Goal: Information Seeking & Learning: Learn about a topic

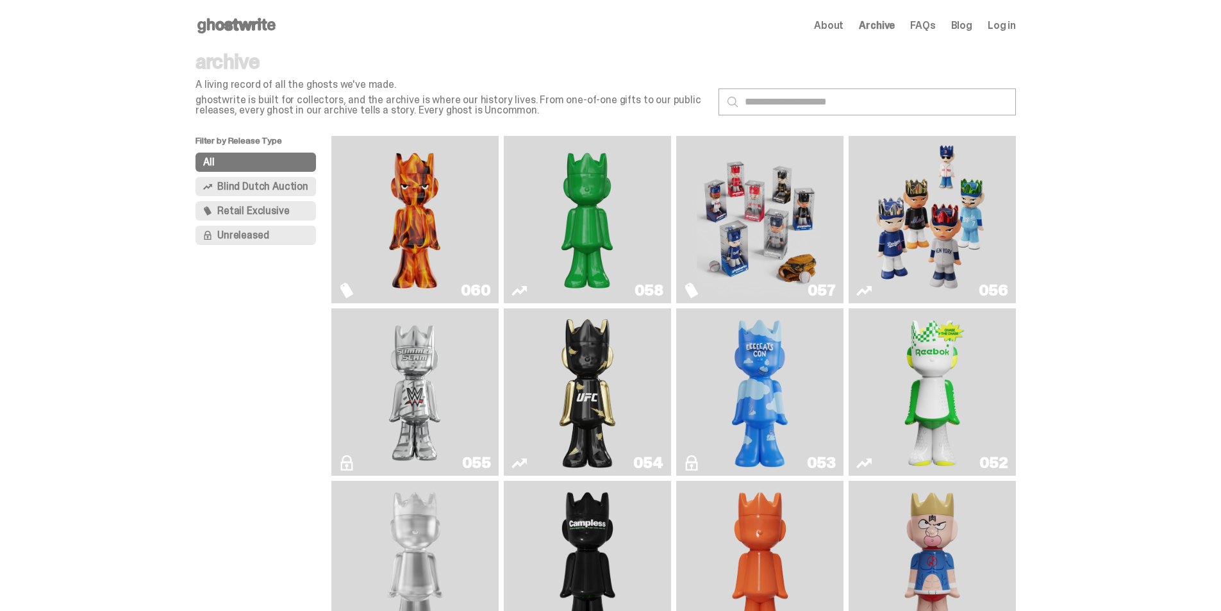
click at [396, 227] on img "Always On Fire" at bounding box center [415, 219] width 126 height 157
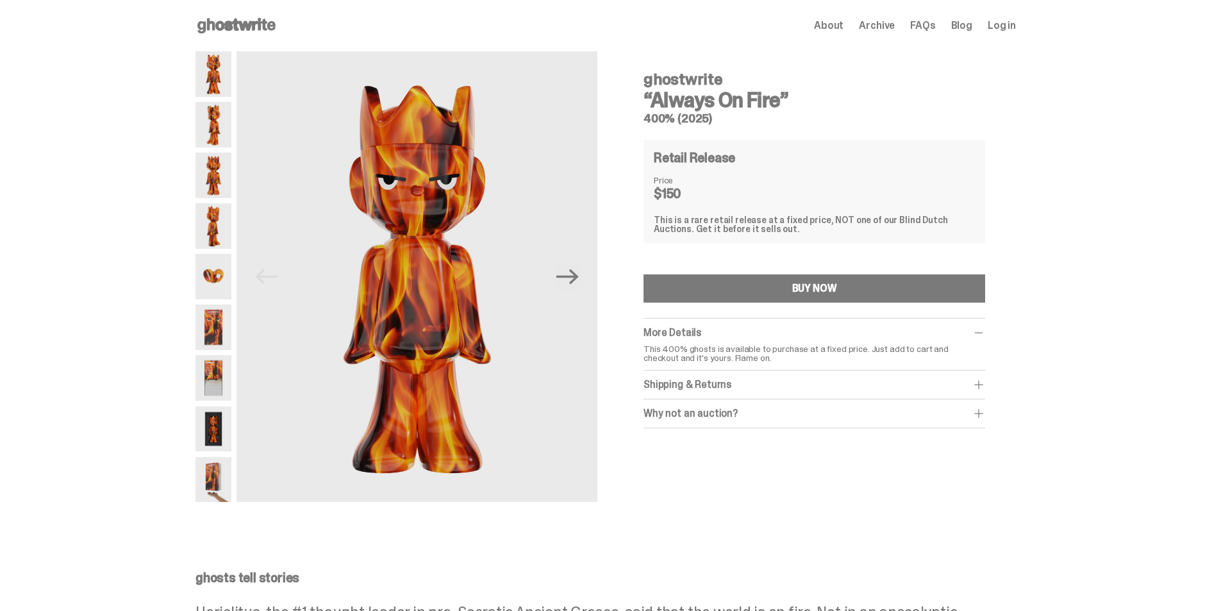
click at [221, 92] on img at bounding box center [214, 74] width 36 height 46
click at [221, 116] on img at bounding box center [214, 125] width 36 height 46
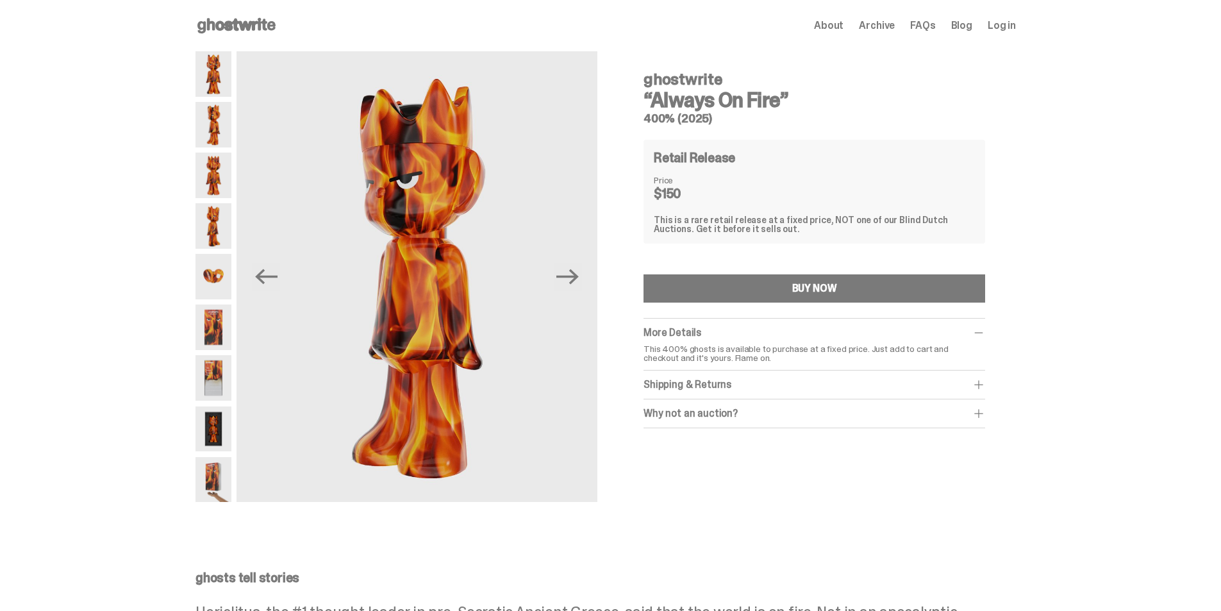
click at [222, 180] on img at bounding box center [214, 176] width 36 height 46
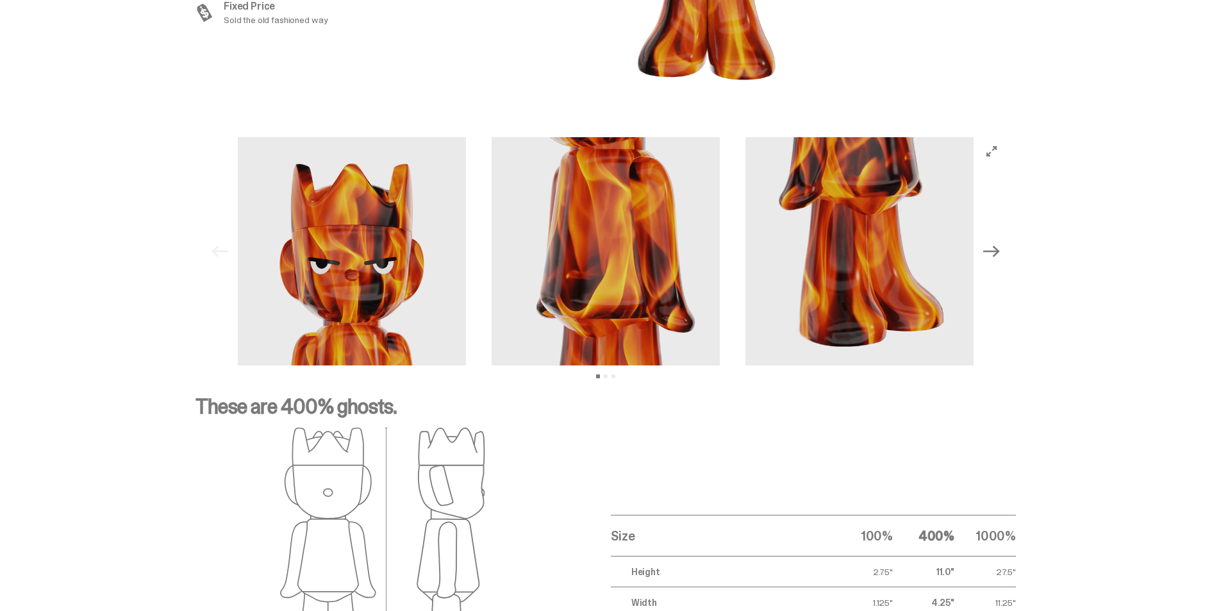
scroll to position [1703, 0]
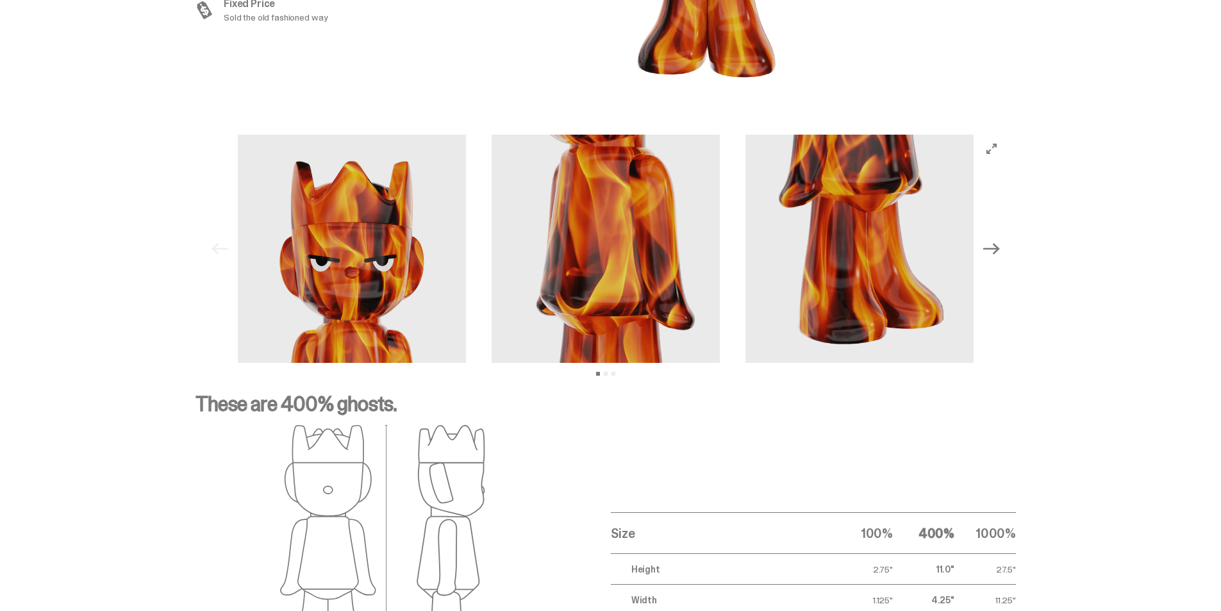
click at [994, 258] on button "Next" at bounding box center [992, 249] width 28 height 28
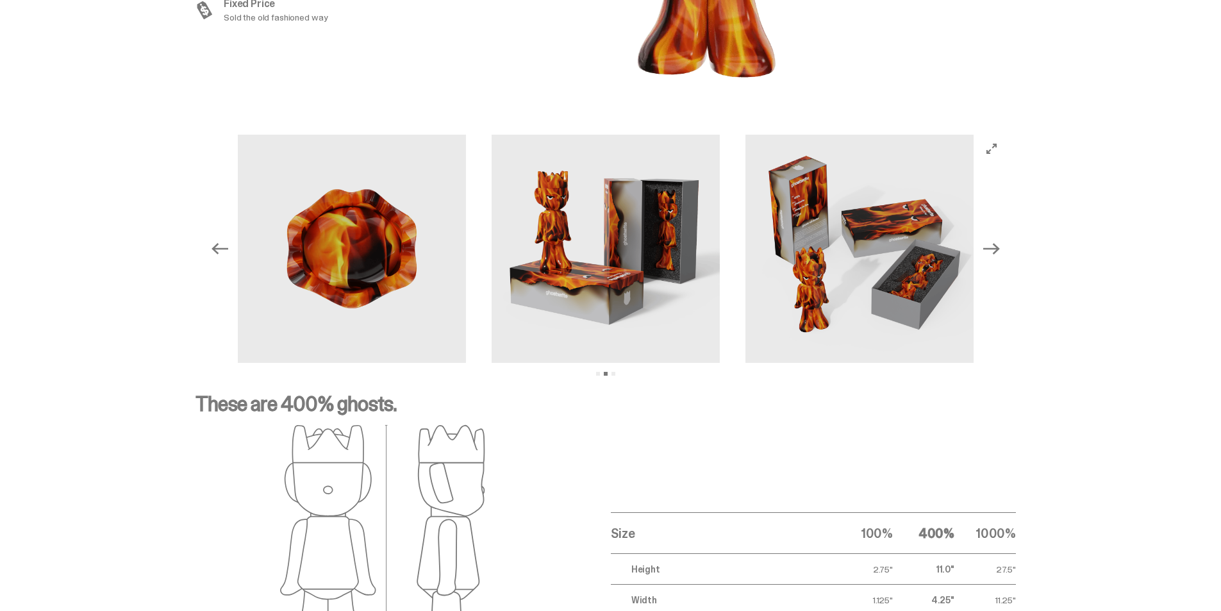
click at [539, 261] on img at bounding box center [606, 249] width 228 height 228
click at [657, 258] on img at bounding box center [606, 249] width 228 height 228
click at [889, 267] on img at bounding box center [860, 249] width 228 height 228
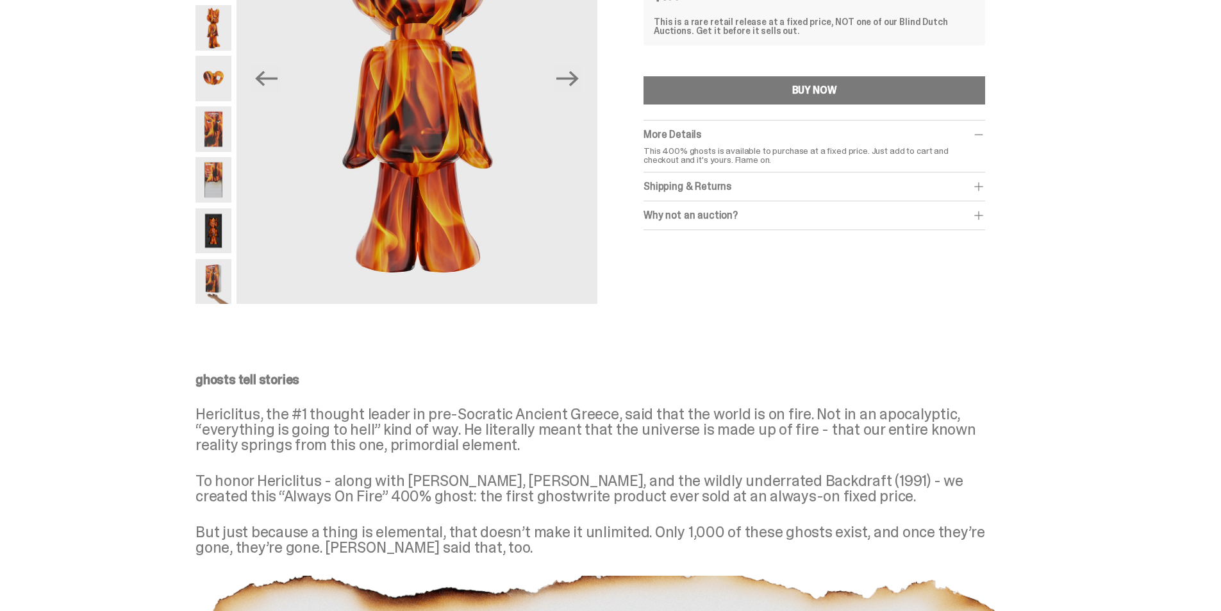
scroll to position [0, 0]
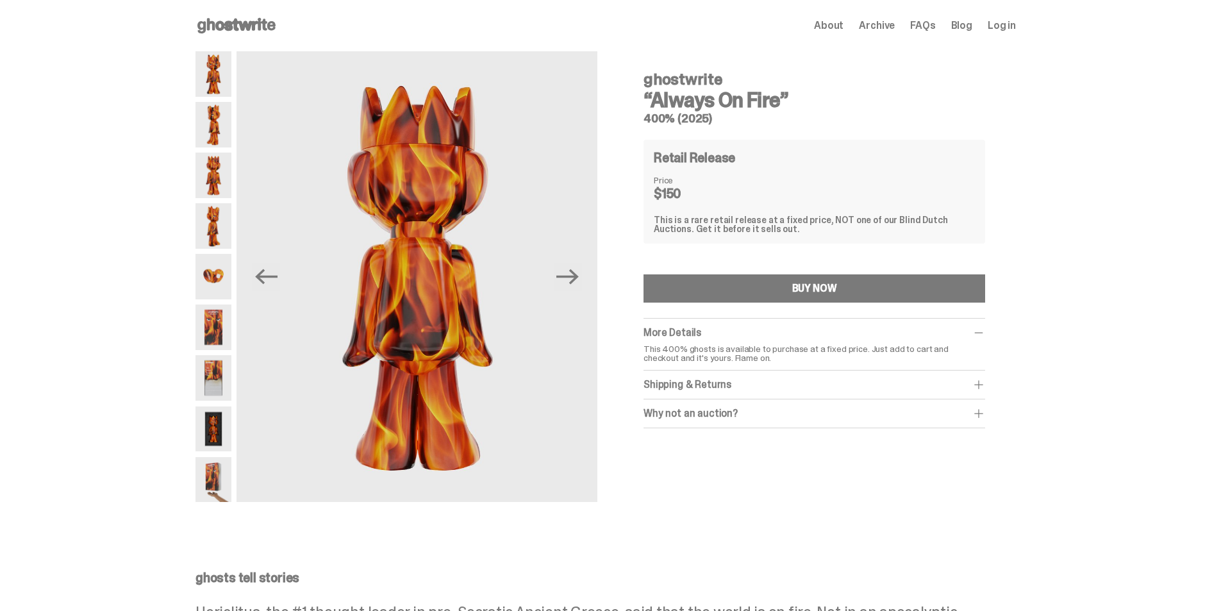
click at [214, 324] on img at bounding box center [214, 328] width 36 height 46
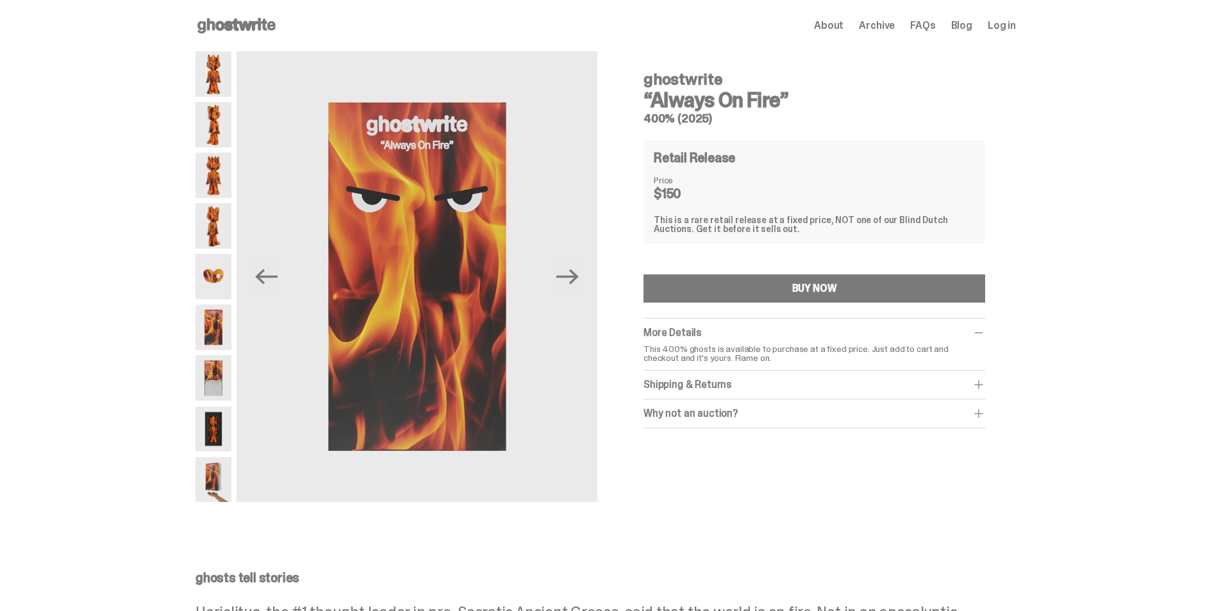
click at [215, 326] on img at bounding box center [214, 328] width 36 height 46
click at [218, 383] on img at bounding box center [214, 378] width 36 height 46
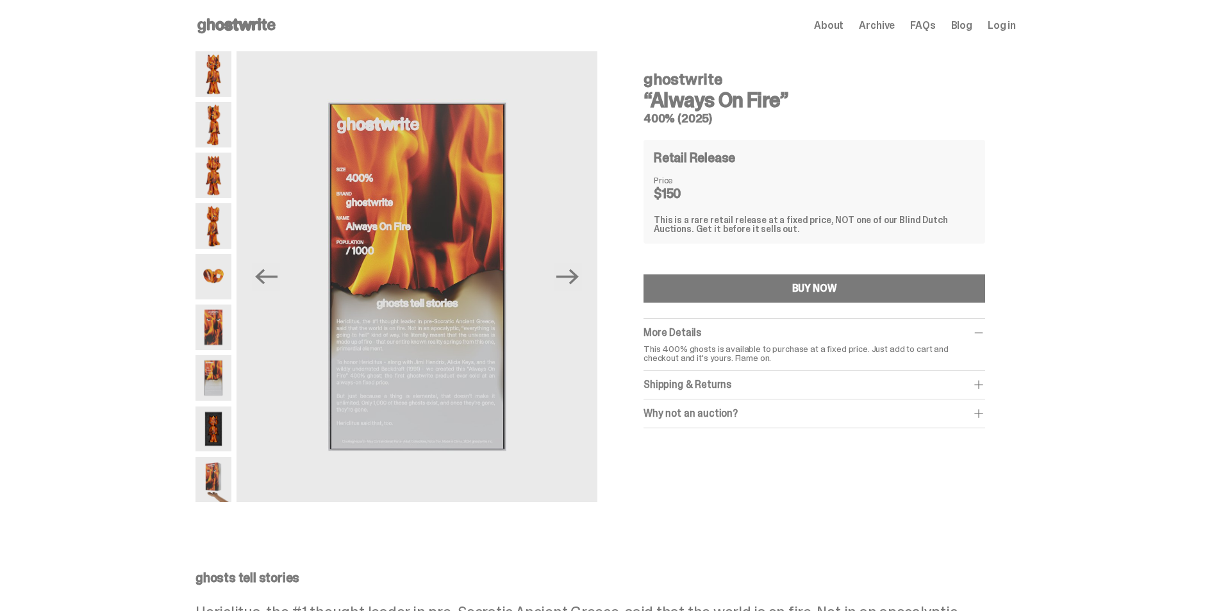
click at [215, 362] on img at bounding box center [214, 378] width 36 height 46
click at [219, 440] on img at bounding box center [214, 429] width 36 height 46
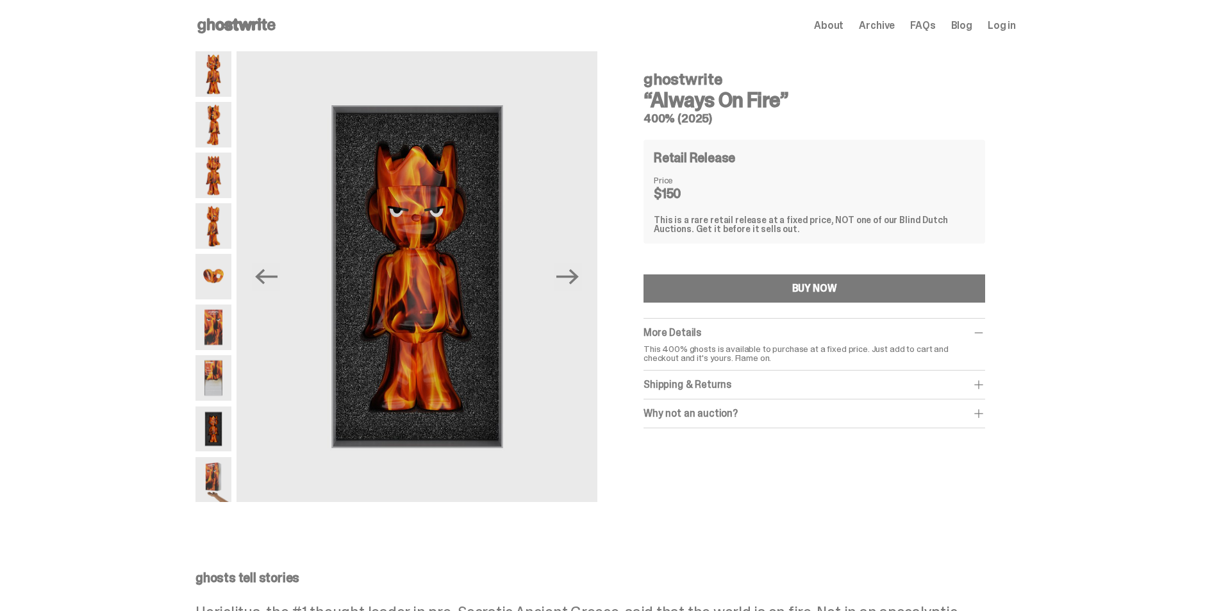
click at [222, 464] on img at bounding box center [214, 480] width 36 height 46
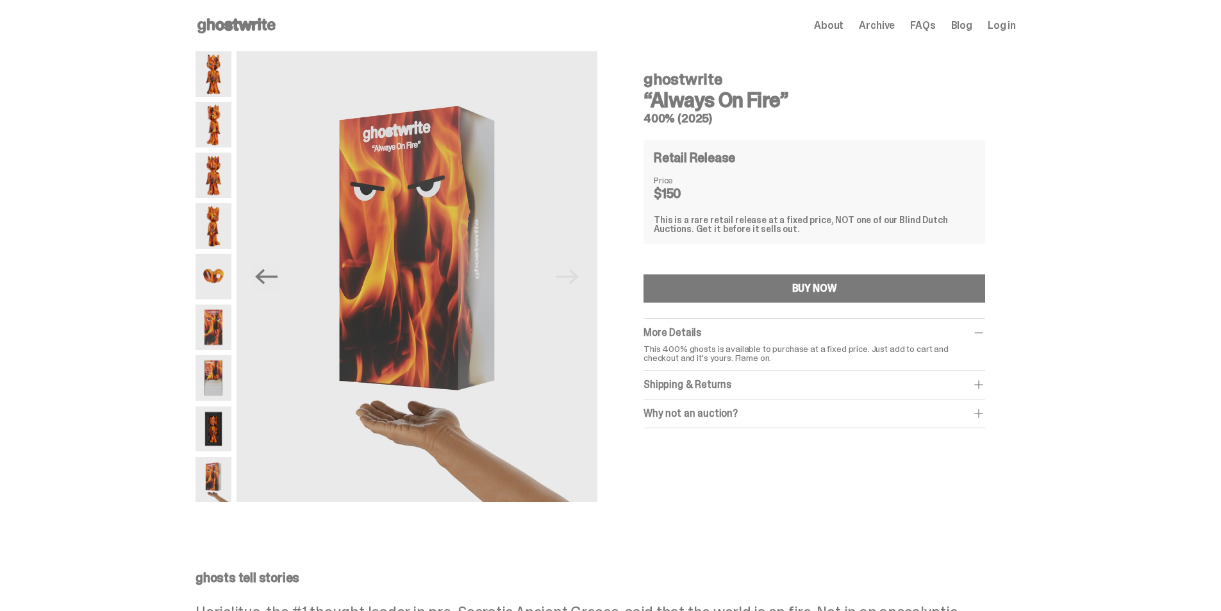
click at [220, 417] on img at bounding box center [214, 429] width 36 height 46
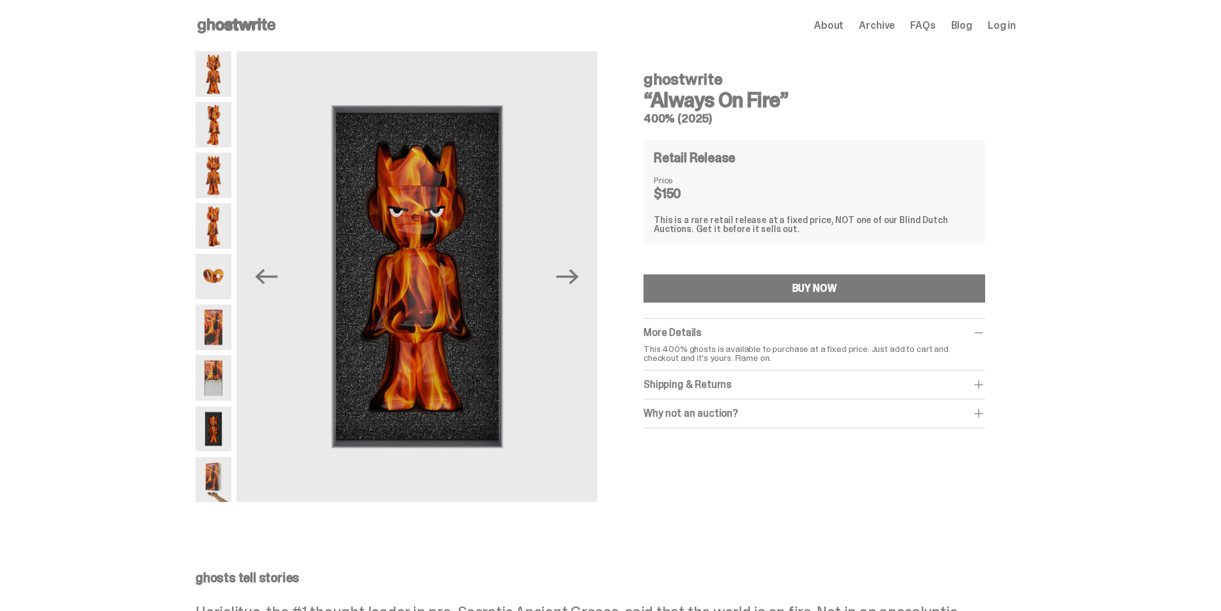
click at [217, 276] on img at bounding box center [214, 277] width 36 height 46
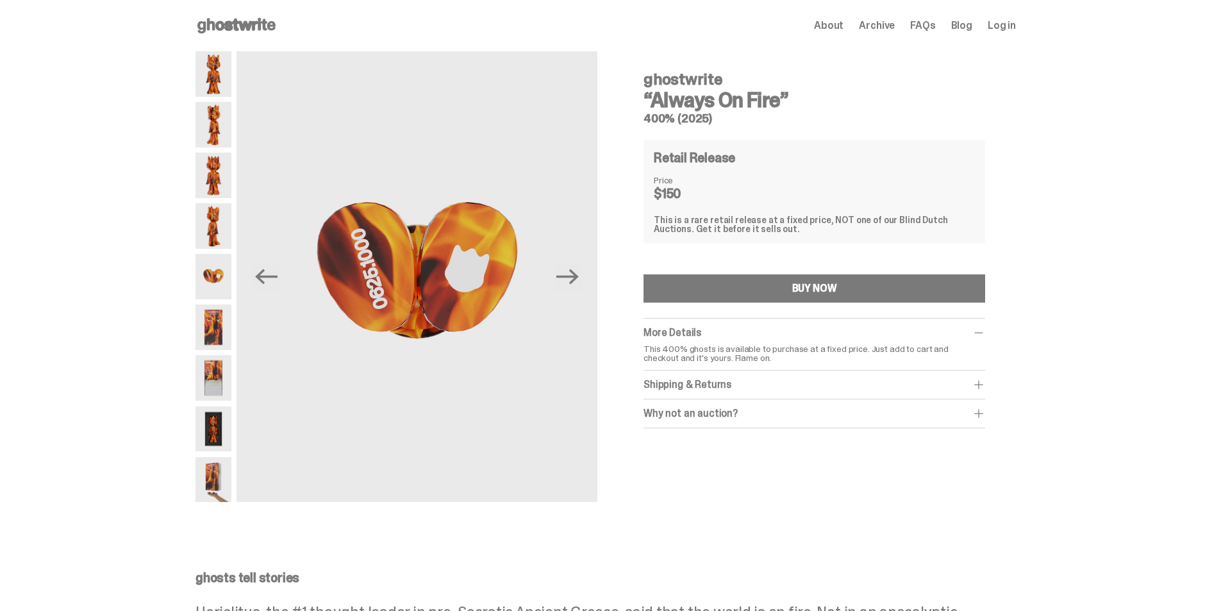
click at [220, 228] on img at bounding box center [214, 226] width 36 height 46
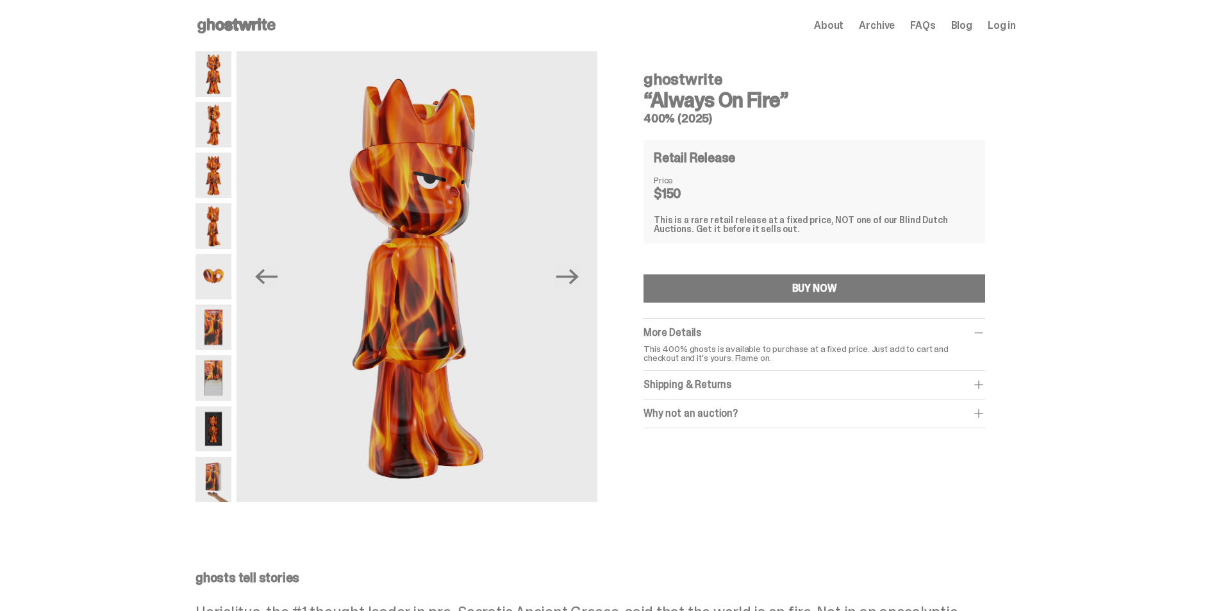
click at [210, 177] on img at bounding box center [214, 176] width 36 height 46
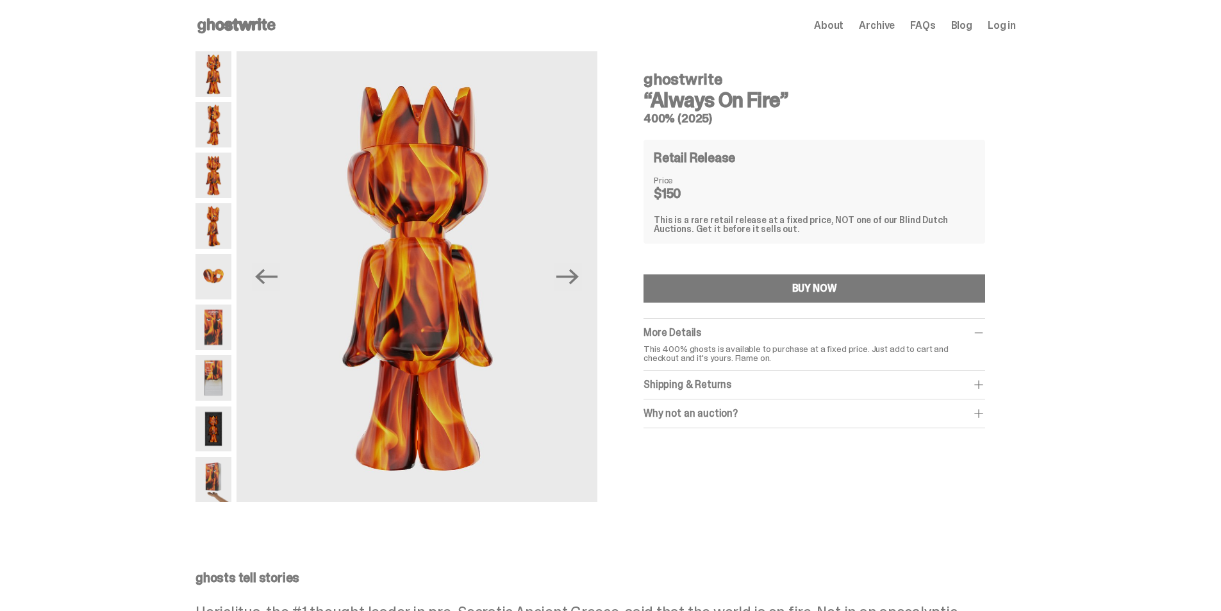
click at [208, 131] on img at bounding box center [214, 125] width 36 height 46
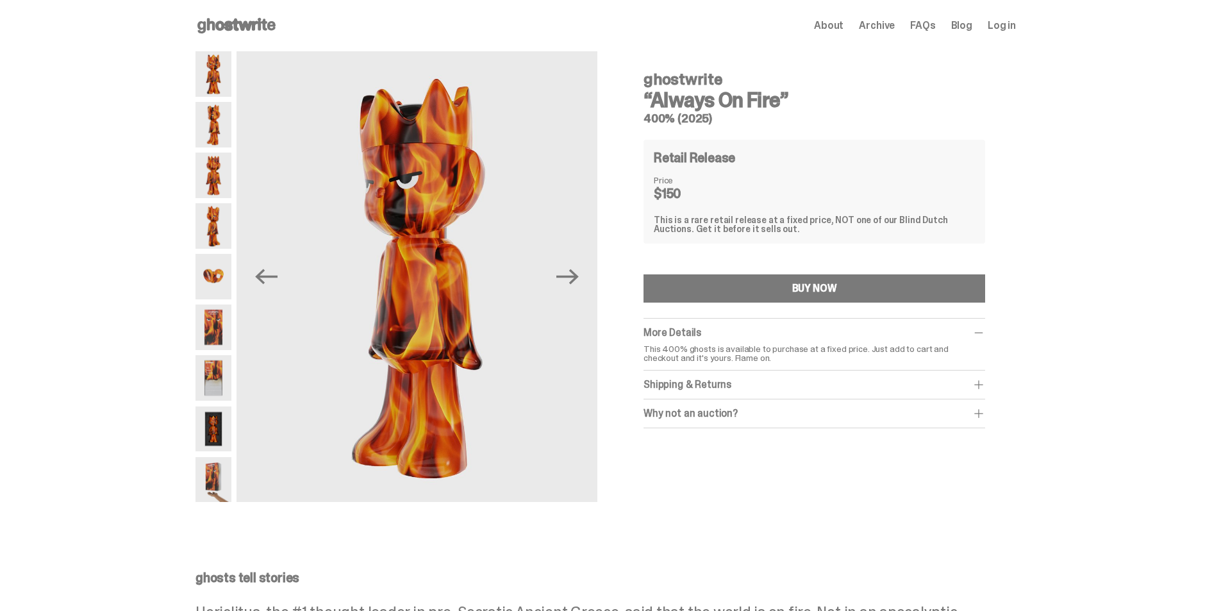
click at [213, 65] on img at bounding box center [214, 74] width 36 height 46
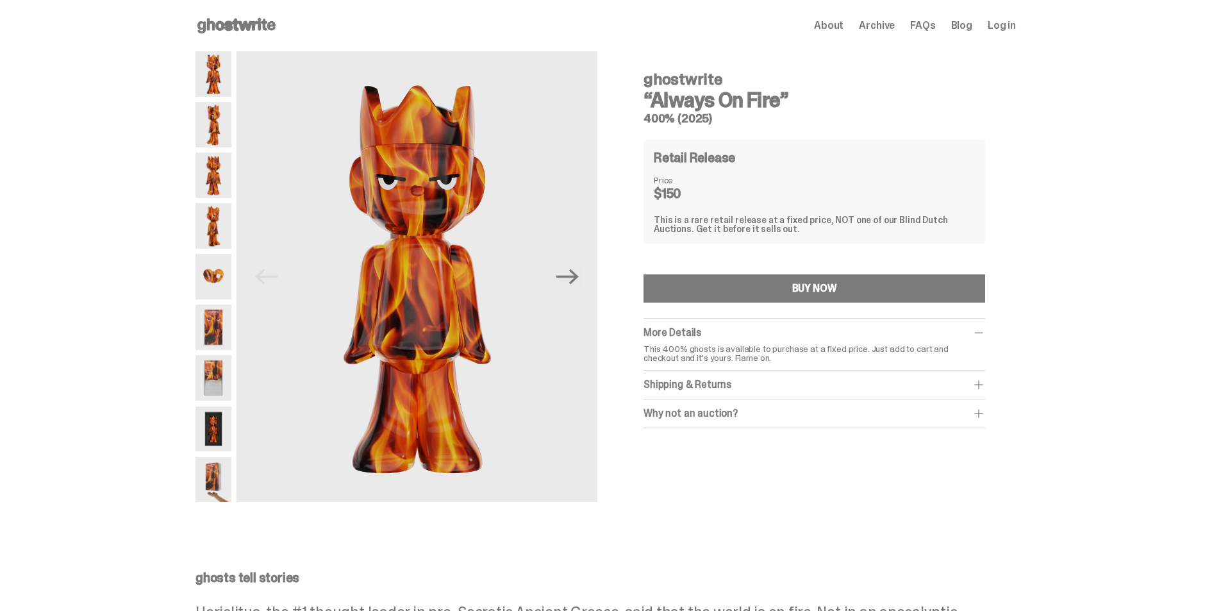
click at [249, 21] on use at bounding box center [236, 25] width 78 height 15
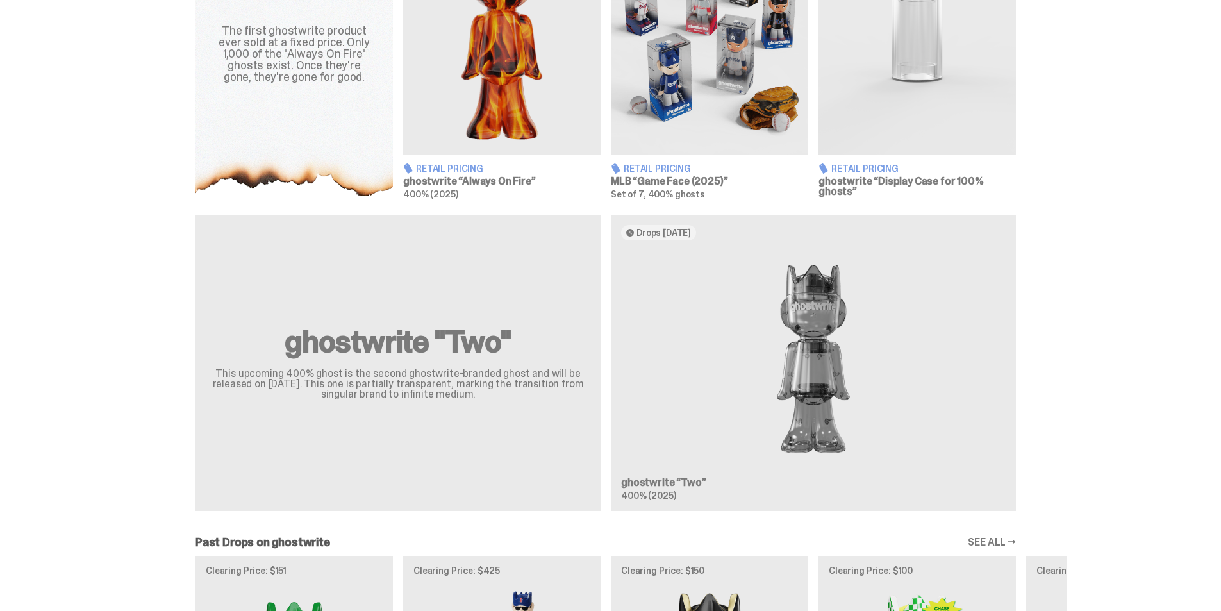
scroll to position [577, 0]
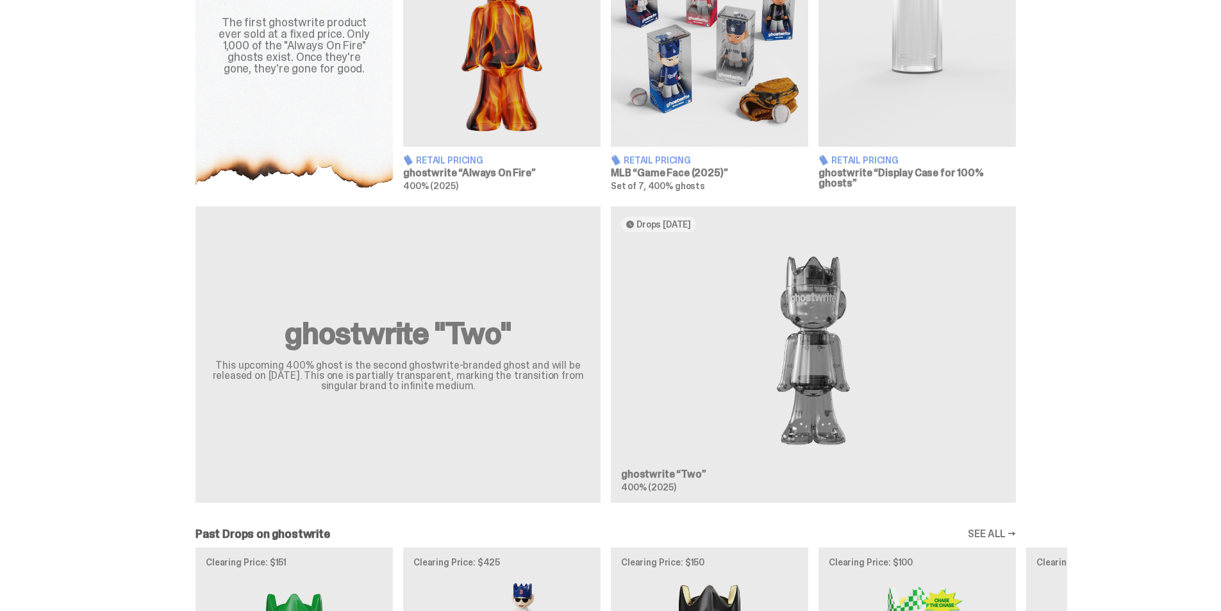
click at [799, 344] on div "ghostwrite "Two" This upcoming 400% ghost is the second ghostwrite-branded ghos…" at bounding box center [605, 359] width 923 height 306
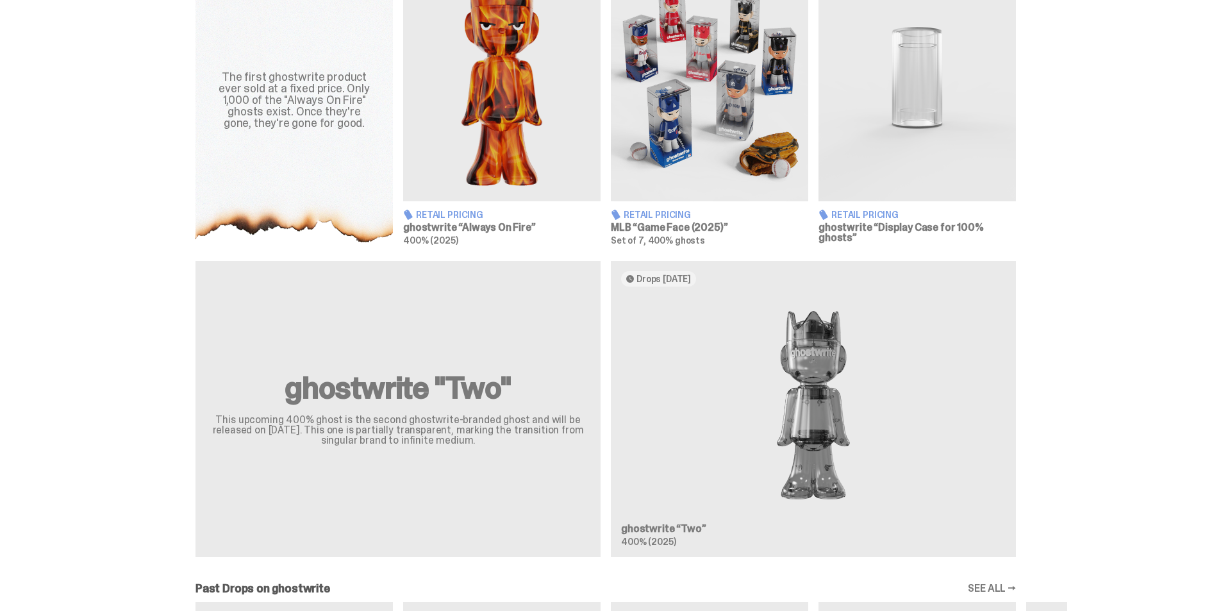
scroll to position [522, 0]
click at [774, 417] on div "ghostwrite "Two" This upcoming 400% ghost is the second ghostwrite-branded ghos…" at bounding box center [605, 415] width 923 height 306
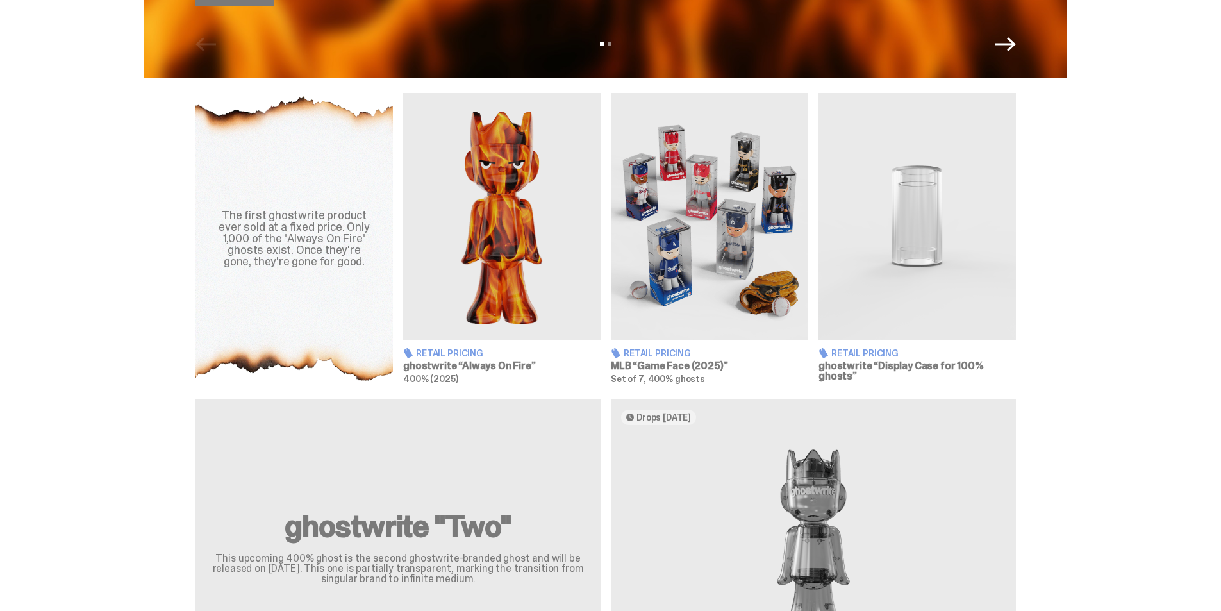
scroll to position [586, 0]
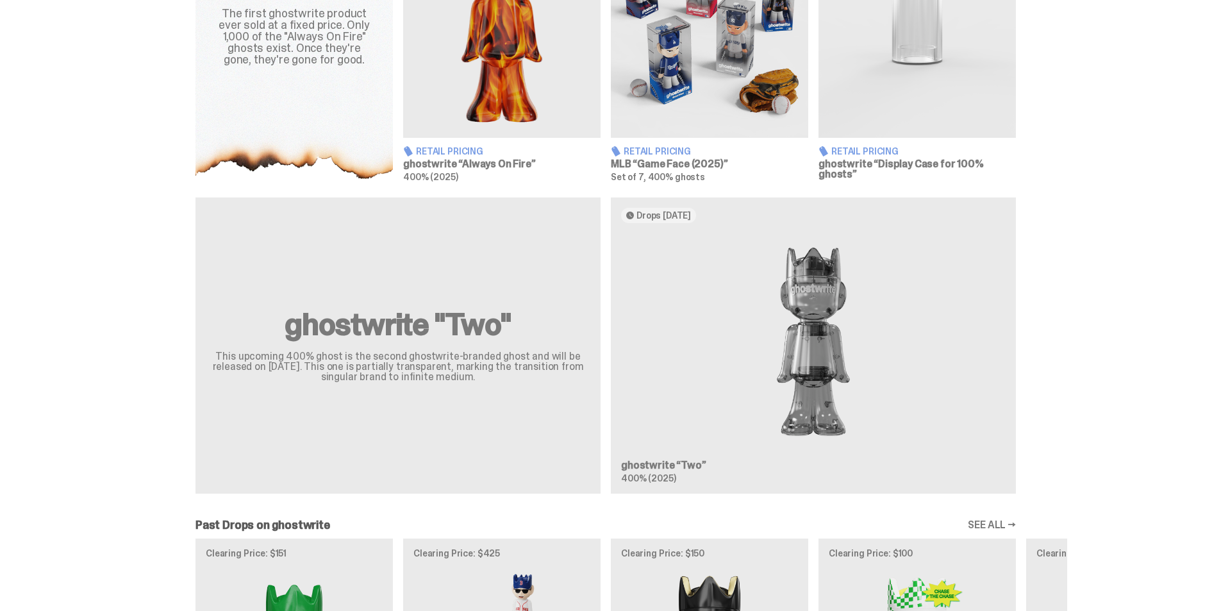
click at [786, 366] on div "ghostwrite "Two" This upcoming 400% ghost is the second ghostwrite-branded ghos…" at bounding box center [605, 350] width 923 height 306
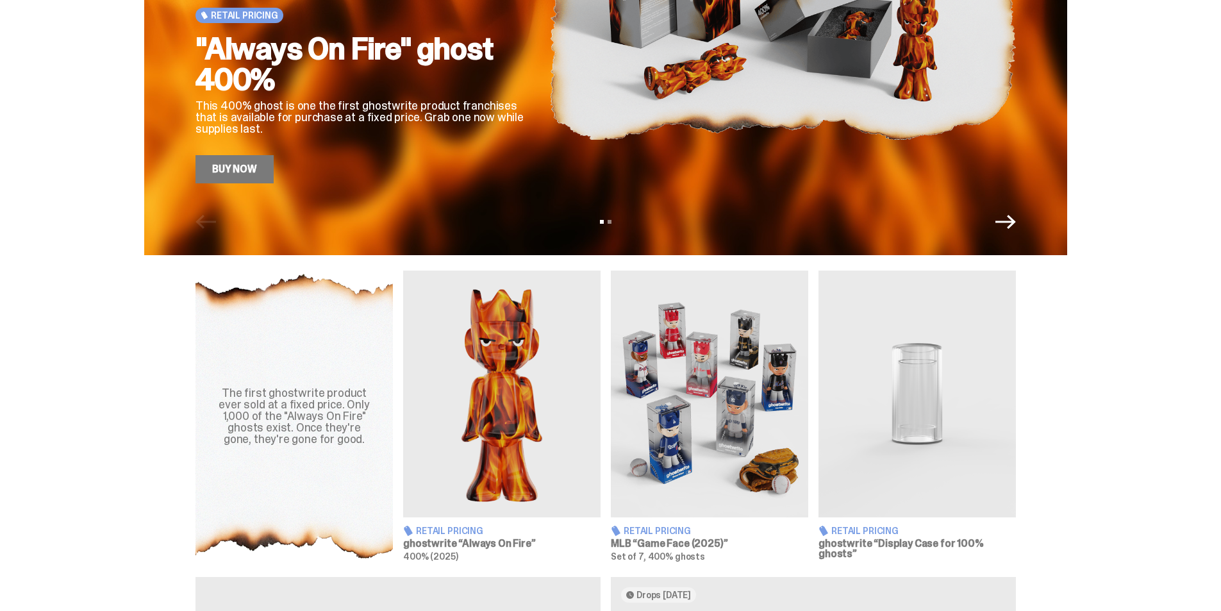
scroll to position [201, 0]
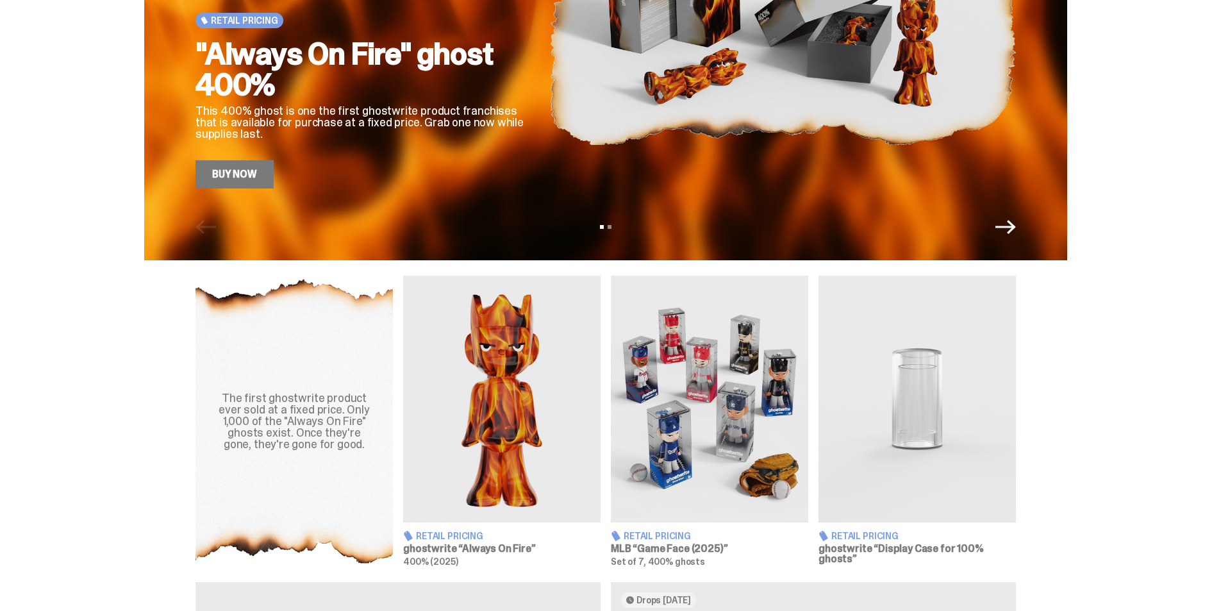
click at [497, 398] on img at bounding box center [501, 399] width 197 height 247
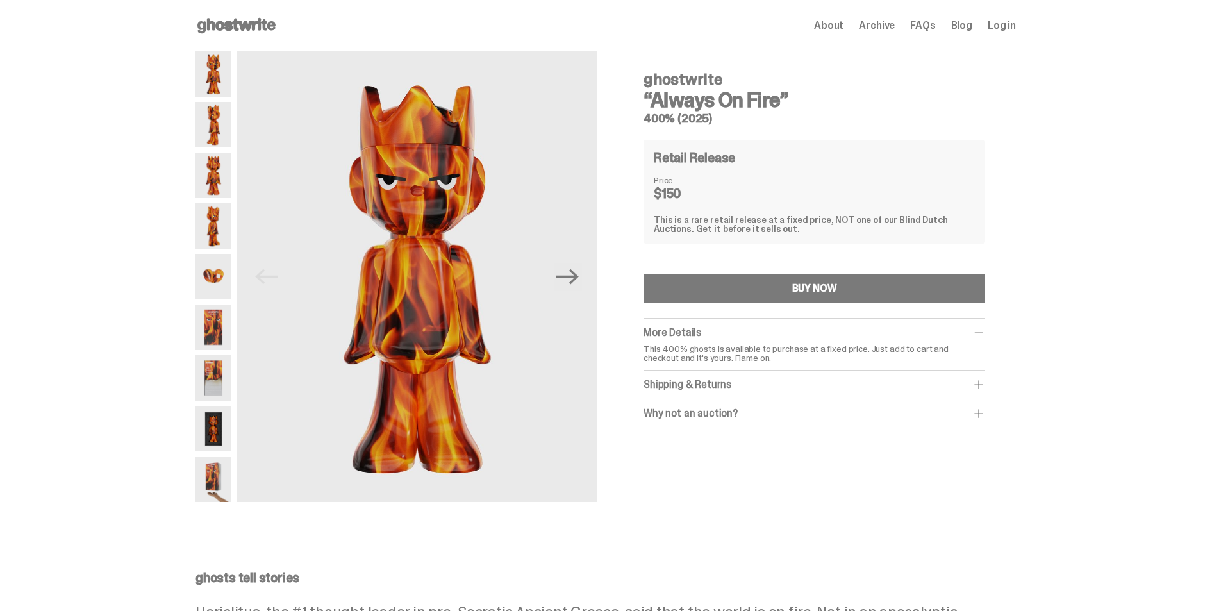
click at [701, 381] on div "Shipping & Returns" at bounding box center [815, 384] width 342 height 13
click at [692, 444] on div "Why not an auction?" at bounding box center [815, 441] width 342 height 13
